Goal: Information Seeking & Learning: Learn about a topic

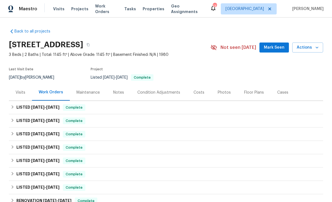
click at [226, 95] on div "Photos" at bounding box center [224, 92] width 26 height 16
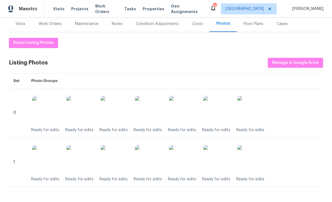
scroll to position [69, 0]
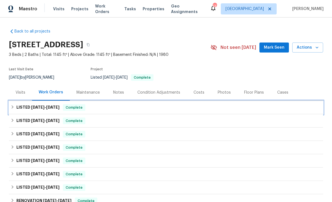
click at [118, 111] on div "LISTED [DATE] - [DATE] Complete" at bounding box center [166, 107] width 314 height 13
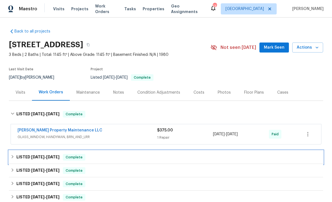
click at [105, 156] on div "LISTED [DATE] - [DATE] Complete" at bounding box center [166, 157] width 311 height 7
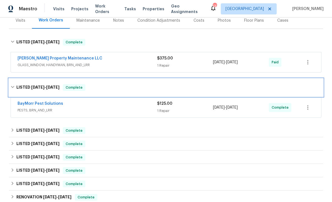
scroll to position [73, 0]
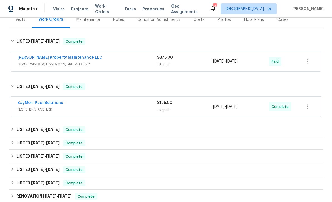
click at [113, 111] on span "PESTS, BRN_AND_LRR" at bounding box center [87, 110] width 139 height 6
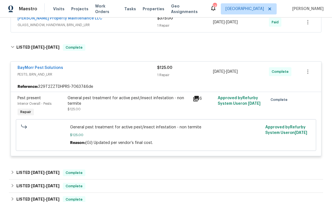
scroll to position [112, 0]
click at [199, 98] on icon at bounding box center [196, 98] width 7 height 7
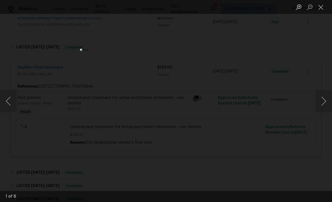
click at [323, 99] on button "Next image" at bounding box center [323, 101] width 17 height 22
click at [319, 102] on button "Next image" at bounding box center [323, 101] width 17 height 22
click at [323, 98] on button "Next image" at bounding box center [323, 101] width 17 height 22
click at [322, 94] on button "Next image" at bounding box center [323, 101] width 17 height 22
click at [323, 95] on button "Next image" at bounding box center [323, 101] width 17 height 22
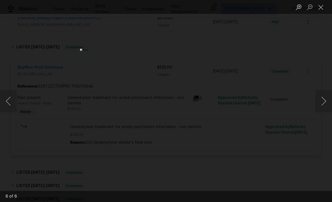
click at [320, 98] on button "Next image" at bounding box center [323, 101] width 17 height 22
click at [321, 97] on button "Next image" at bounding box center [323, 101] width 17 height 22
click at [321, 96] on button "Next image" at bounding box center [323, 101] width 17 height 22
click at [322, 94] on button "Next image" at bounding box center [323, 101] width 17 height 22
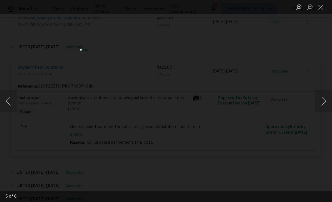
click at [321, 6] on button "Close lightbox" at bounding box center [320, 7] width 11 height 10
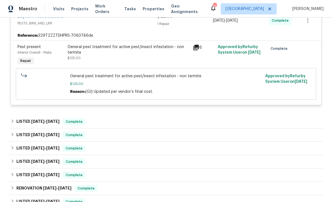
scroll to position [167, 0]
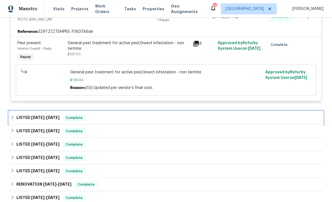
click at [164, 116] on div "LISTED [DATE] - [DATE] Complete" at bounding box center [166, 117] width 311 height 7
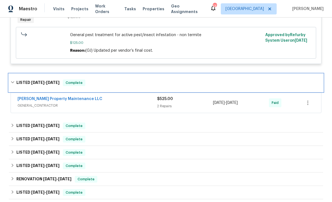
scroll to position [209, 0]
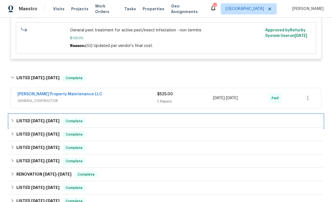
click at [184, 120] on div "LISTED [DATE] - [DATE] Complete" at bounding box center [166, 121] width 311 height 7
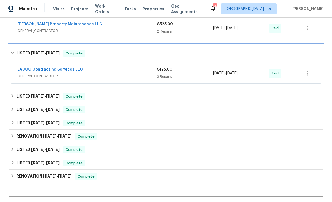
scroll to position [279, 0]
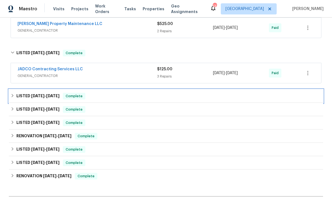
click at [196, 98] on div "LISTED [DATE] - [DATE] Complete" at bounding box center [166, 96] width 311 height 7
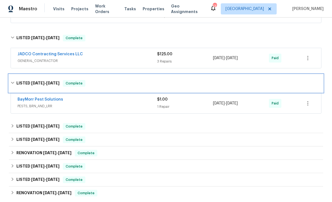
scroll to position [311, 0]
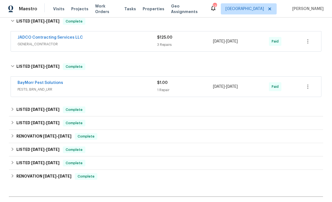
click at [137, 89] on span "PESTS, BRN_AND_LRR" at bounding box center [87, 90] width 139 height 6
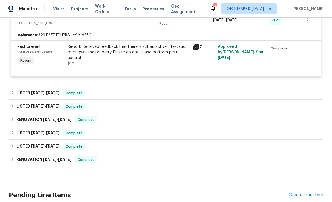
scroll to position [395, 0]
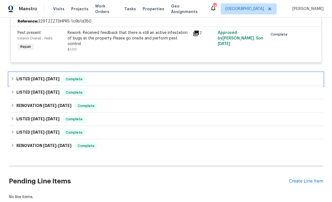
click at [190, 79] on div "LISTED [DATE] - [DATE] Complete" at bounding box center [166, 79] width 311 height 7
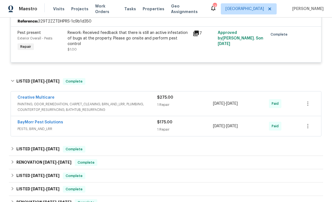
click at [140, 128] on span "PESTS, BRN_AND_LRR" at bounding box center [87, 129] width 139 height 6
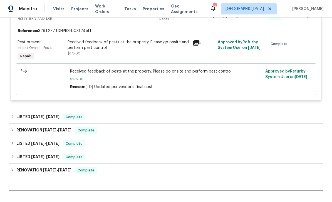
scroll to position [510, 0]
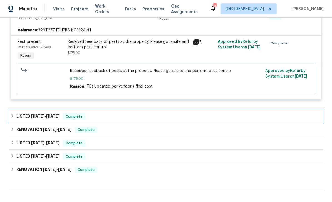
click at [189, 115] on div "LISTED [DATE] - [DATE] Complete" at bounding box center [166, 116] width 311 height 7
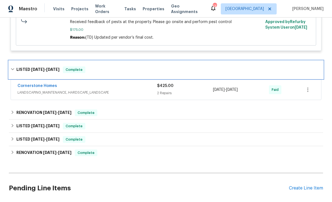
scroll to position [562, 0]
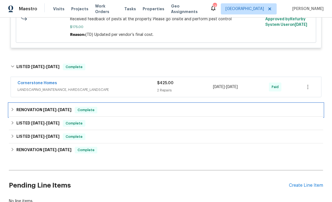
click at [191, 111] on div "RENOVATION [DATE] - [DATE] Complete" at bounding box center [166, 110] width 311 height 7
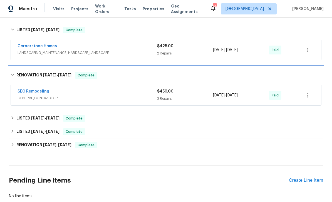
scroll to position [599, 0]
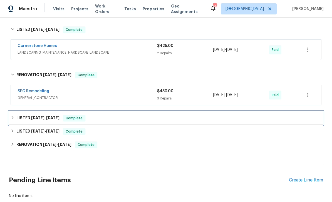
click at [188, 119] on div "LISTED [DATE] - [DATE] Complete" at bounding box center [166, 118] width 311 height 7
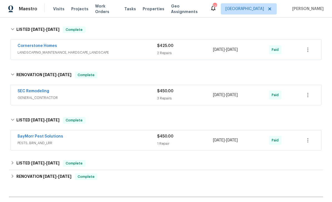
click at [184, 147] on div "$450.00 1 Repair" at bounding box center [185, 140] width 56 height 13
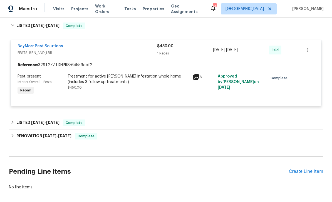
scroll to position [698, 0]
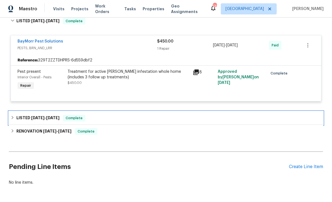
click at [184, 119] on div "LISTED [DATE] - [DATE] Complete" at bounding box center [166, 118] width 311 height 7
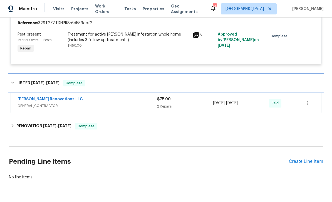
scroll to position [735, 0]
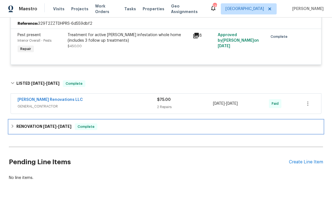
click at [179, 124] on div "RENOVATION [DATE] - [DATE] Complete" at bounding box center [166, 126] width 314 height 13
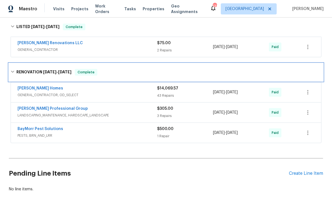
scroll to position [794, 0]
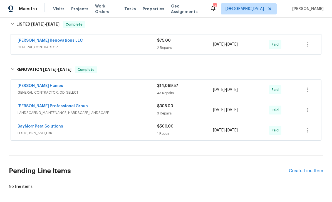
click at [182, 135] on div "1 Repair" at bounding box center [185, 134] width 56 height 6
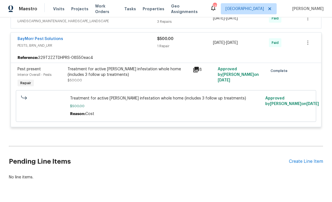
scroll to position [18, 0]
